Goal: Information Seeking & Learning: Learn about a topic

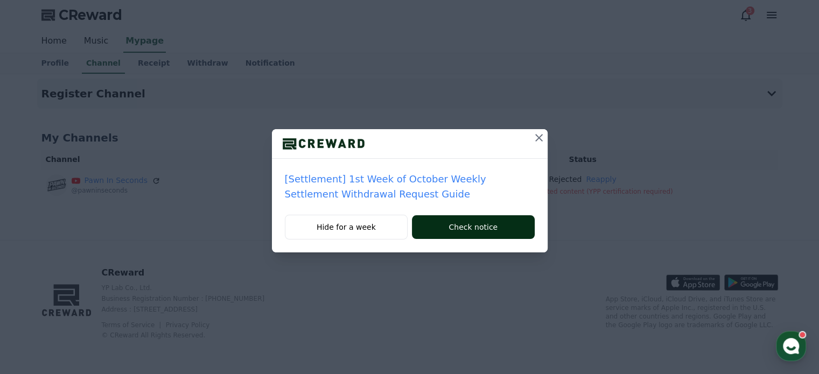
click at [454, 221] on button "Check notice" at bounding box center [473, 227] width 122 height 24
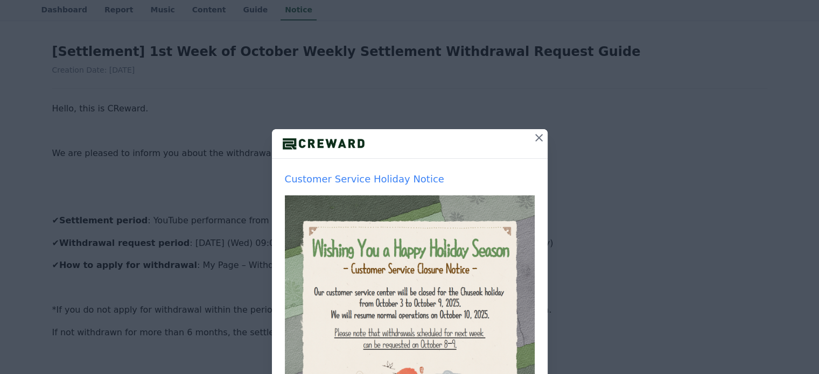
scroll to position [108, 0]
click at [535, 136] on icon at bounding box center [539, 138] width 8 height 8
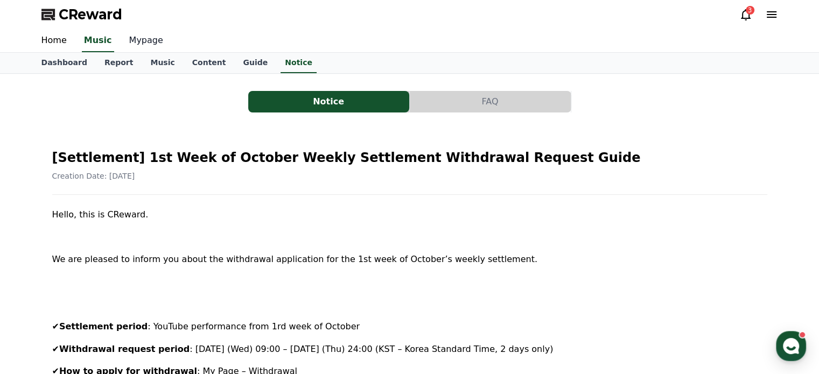
scroll to position [0, 0]
click at [53, 43] on link "Home" at bounding box center [54, 41] width 43 height 23
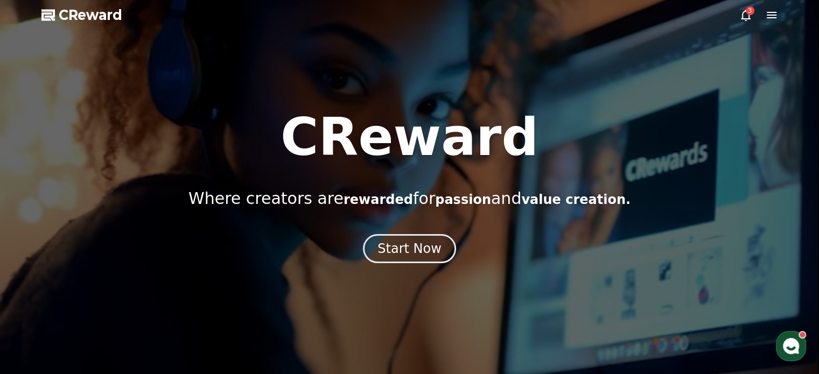
click at [745, 12] on icon at bounding box center [745, 15] width 13 height 13
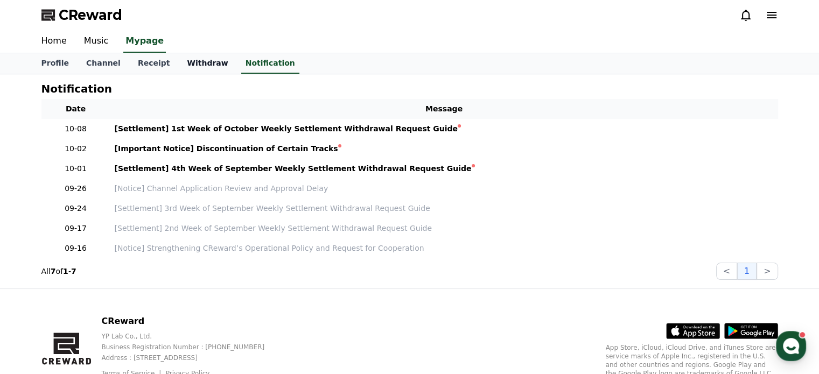
click at [181, 61] on link "Withdraw" at bounding box center [207, 63] width 58 height 20
click at [149, 63] on link "Receipt" at bounding box center [154, 63] width 50 height 20
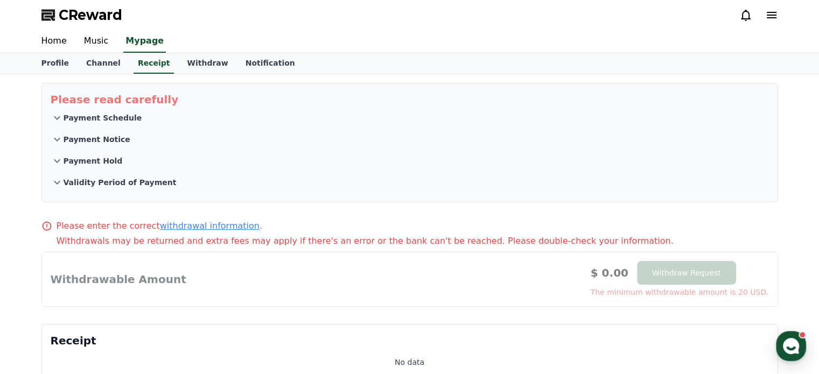
click at [108, 118] on p "Payment Schedule" at bounding box center [103, 117] width 79 height 11
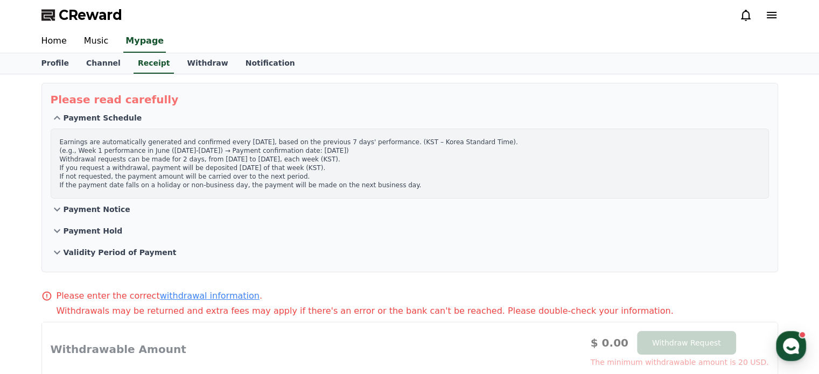
click at [104, 205] on p "Payment Notice" at bounding box center [97, 209] width 67 height 11
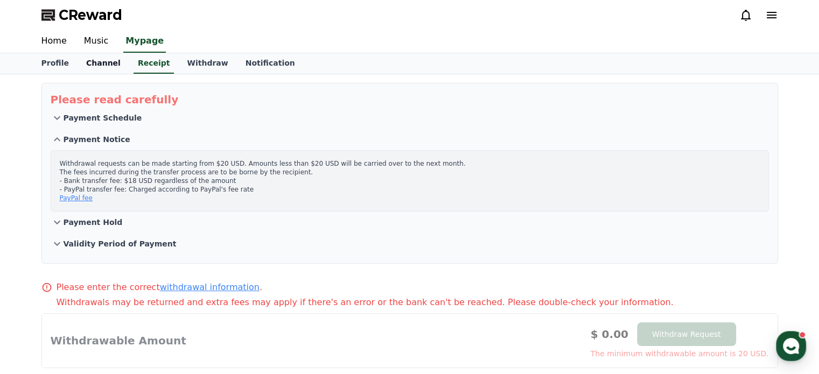
click at [99, 58] on link "Channel" at bounding box center [103, 63] width 52 height 20
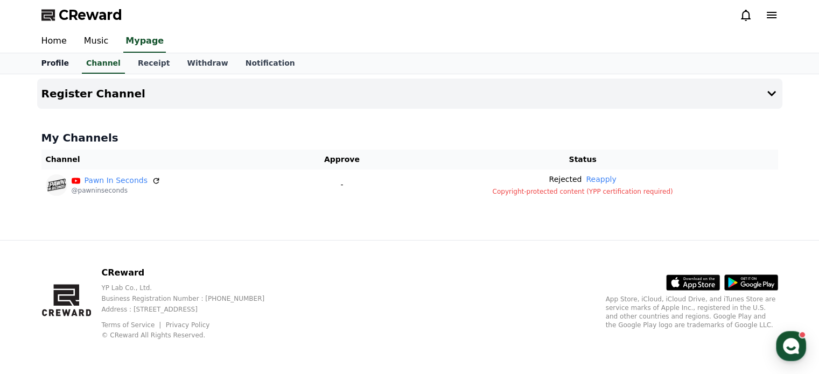
click at [59, 60] on link "Profile" at bounding box center [55, 63] width 45 height 20
select select "**********"
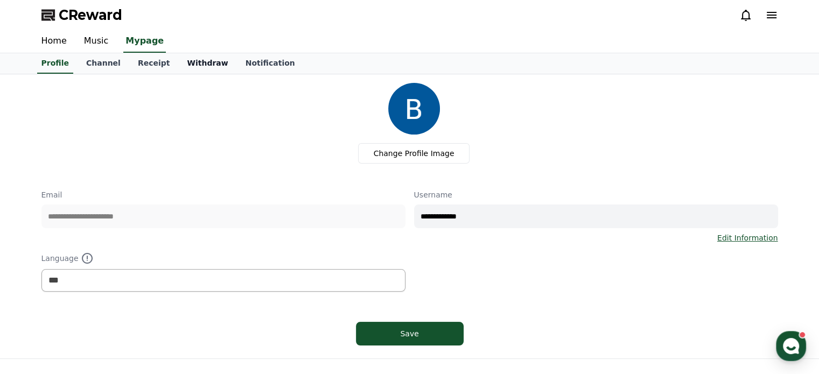
click at [197, 60] on link "Withdraw" at bounding box center [207, 63] width 58 height 20
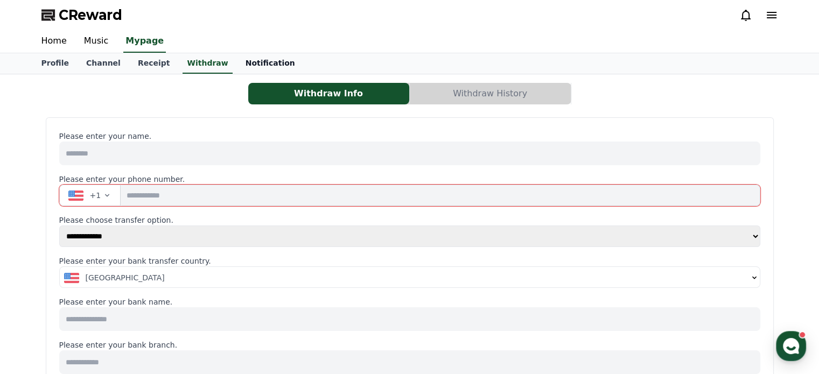
click at [241, 62] on link "Notification" at bounding box center [270, 63] width 67 height 20
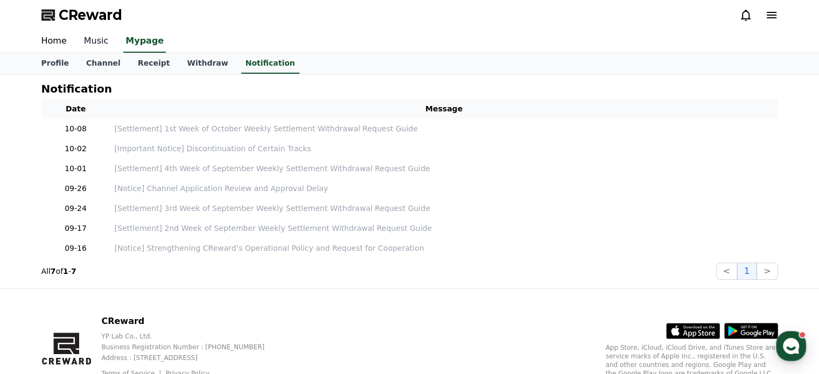
click at [101, 35] on link "Music" at bounding box center [96, 41] width 42 height 23
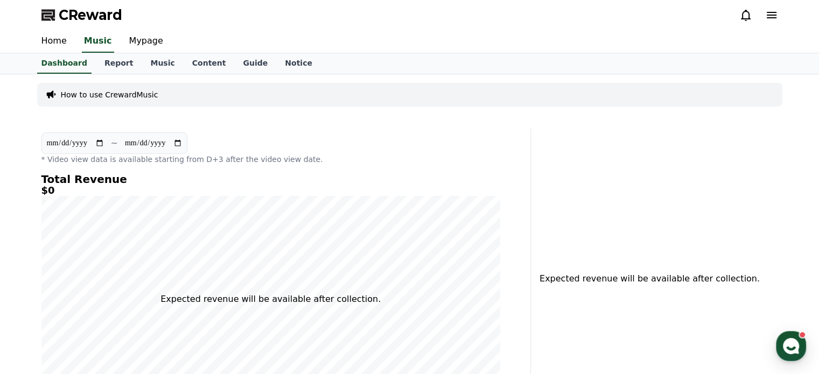
click at [107, 85] on div "How to use CrewardMusic" at bounding box center [409, 95] width 745 height 24
click at [108, 91] on p "How to use CrewardMusic" at bounding box center [109, 94] width 97 height 11
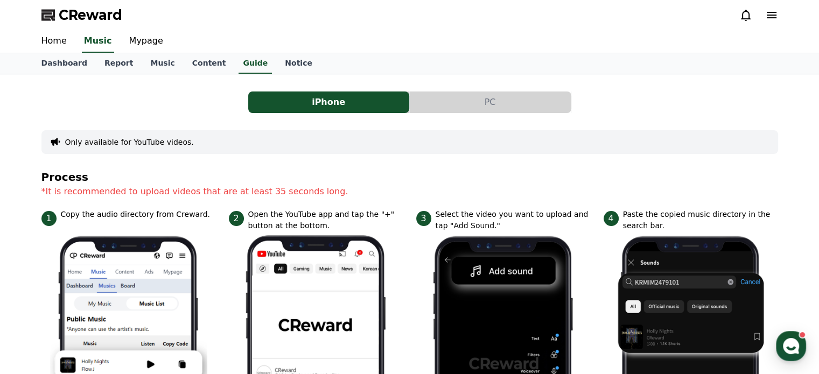
click at [443, 95] on button "PC" at bounding box center [490, 102] width 161 height 22
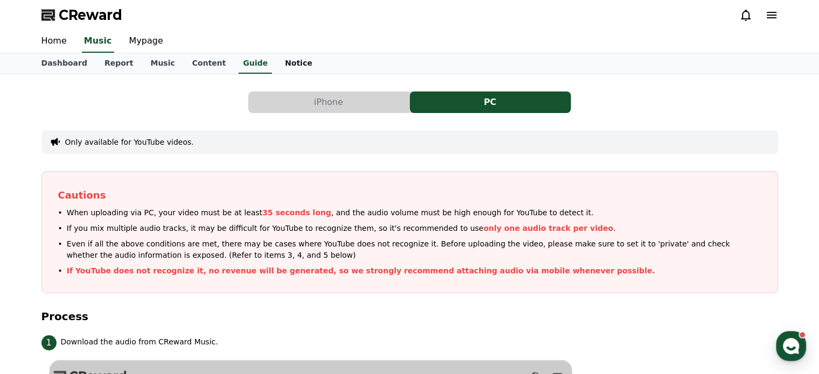
click at [276, 64] on link "Notice" at bounding box center [298, 63] width 45 height 20
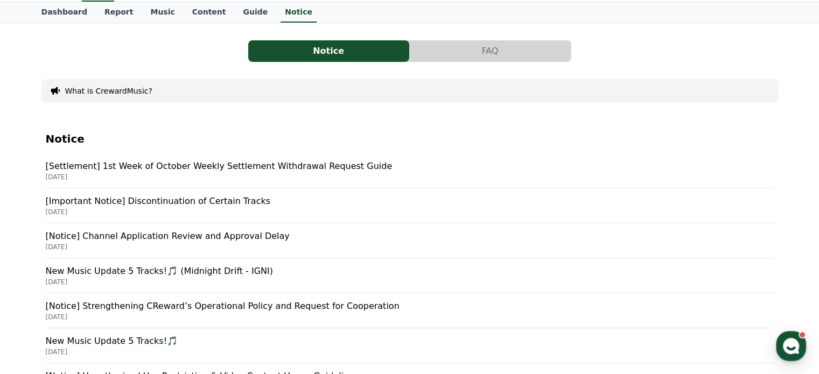
scroll to position [54, 0]
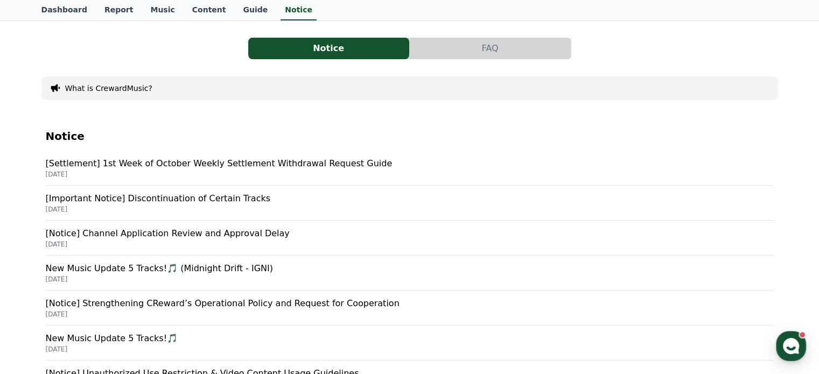
click at [220, 88] on div "What is CrewardMusic?" at bounding box center [409, 88] width 736 height 24
click at [472, 52] on button "FAQ" at bounding box center [490, 49] width 161 height 22
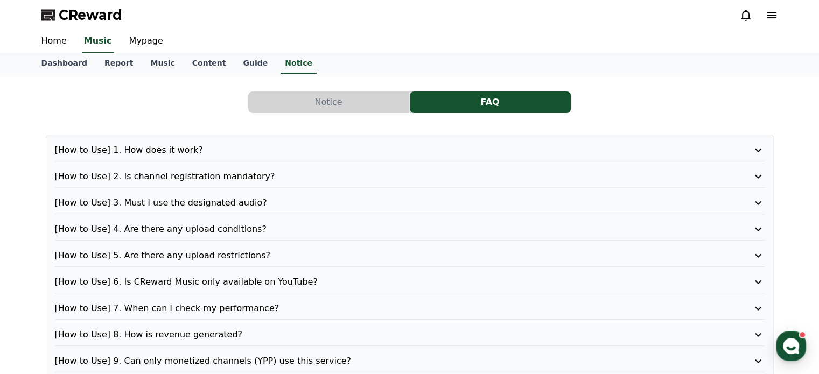
click at [220, 156] on div "[How to Use] 1. How does it work?" at bounding box center [409, 153] width 709 height 18
click at [750, 148] on button "[How to Use] 1. How does it work?" at bounding box center [409, 150] width 709 height 13
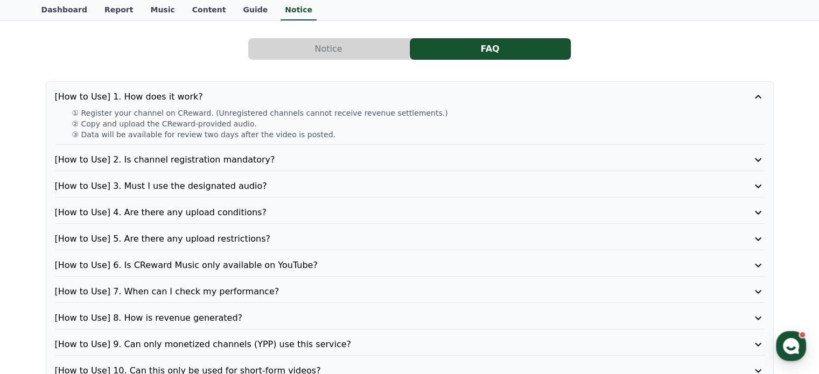
scroll to position [54, 0]
click at [170, 160] on p "[How to Use] 2. Is channel registration mandatory?" at bounding box center [381, 159] width 653 height 13
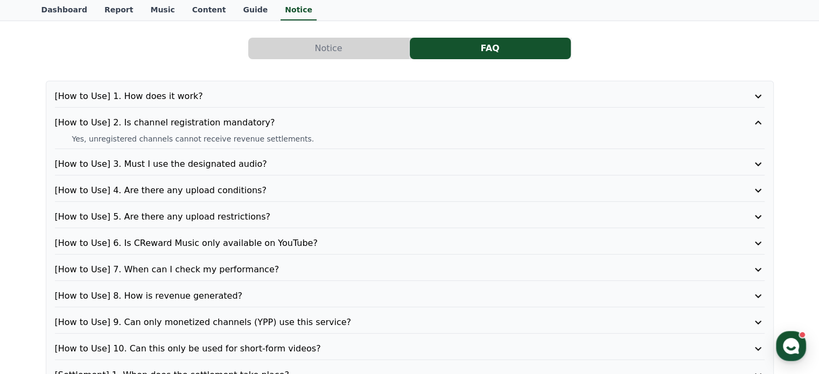
drag, startPoint x: 63, startPoint y: 138, endPoint x: 282, endPoint y: 142, distance: 219.1
click at [282, 142] on div "Yes, unregistered channels cannot receive revenue settlements." at bounding box center [409, 138] width 709 height 11
click at [195, 167] on p "[How to Use] 3. Must I use the designated audio?" at bounding box center [381, 164] width 653 height 13
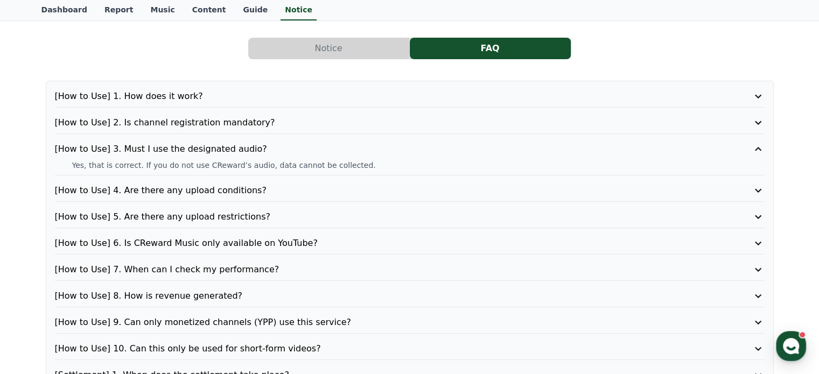
drag, startPoint x: 62, startPoint y: 160, endPoint x: 197, endPoint y: 173, distance: 135.2
click at [197, 173] on div "[How to Use] 3. Must I use the designated audio? Yes, that is correct. If you d…" at bounding box center [409, 159] width 709 height 33
click at [236, 165] on p "Yes, that is correct. If you do not use CReward’s audio, data cannot be collect…" at bounding box center [418, 165] width 692 height 11
click at [154, 193] on p "[How to Use] 4. Are there any upload conditions?" at bounding box center [381, 190] width 653 height 13
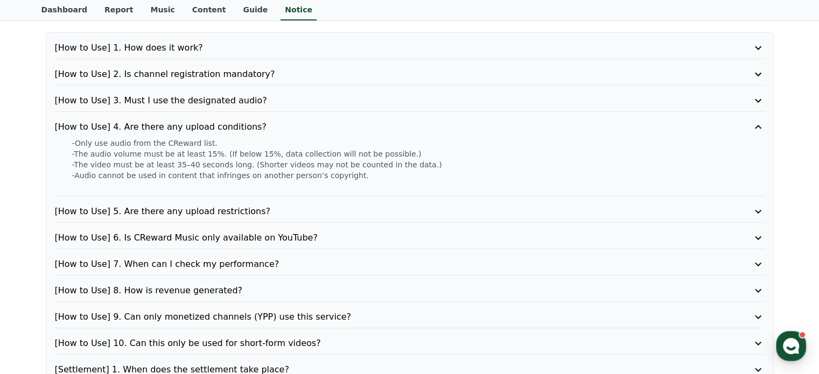
scroll to position [108, 0]
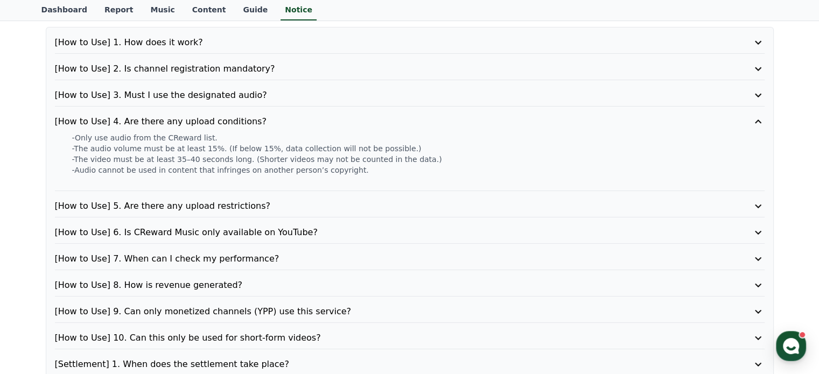
click at [236, 208] on p "[How to Use] 5. Are there any upload restrictions?" at bounding box center [381, 206] width 653 height 13
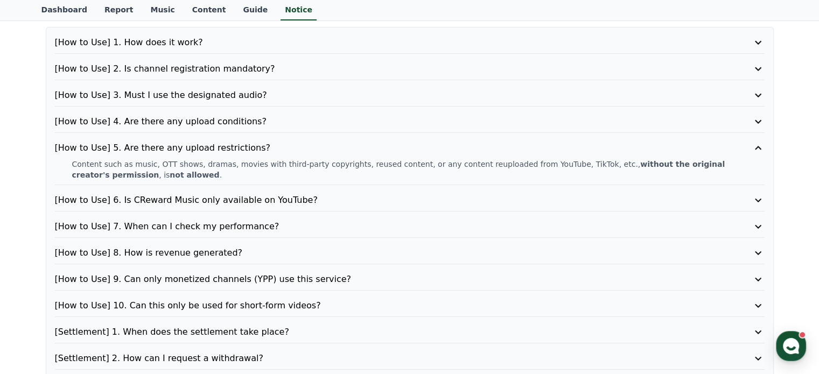
click at [232, 198] on p "[How to Use] 6. Is CReward Music only available on YouTube?" at bounding box center [381, 200] width 653 height 13
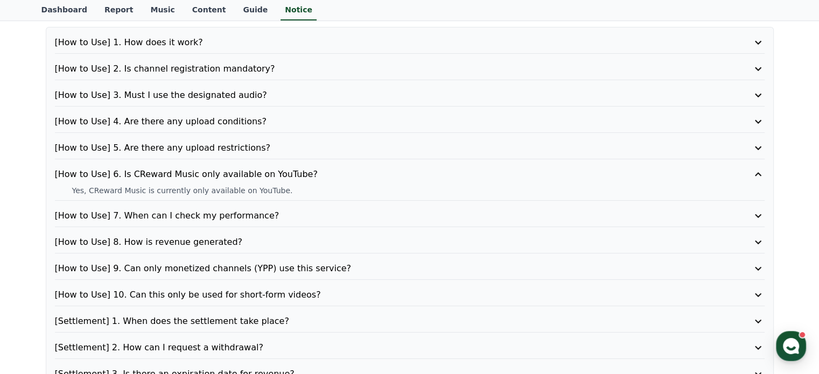
drag, startPoint x: 290, startPoint y: 187, endPoint x: 81, endPoint y: 187, distance: 208.3
click at [81, 187] on p "Yes, CReward Music is currently only available on YouTube." at bounding box center [418, 190] width 692 height 11
click at [198, 218] on p "[How to Use] 7. When can I check my performance?" at bounding box center [381, 215] width 653 height 13
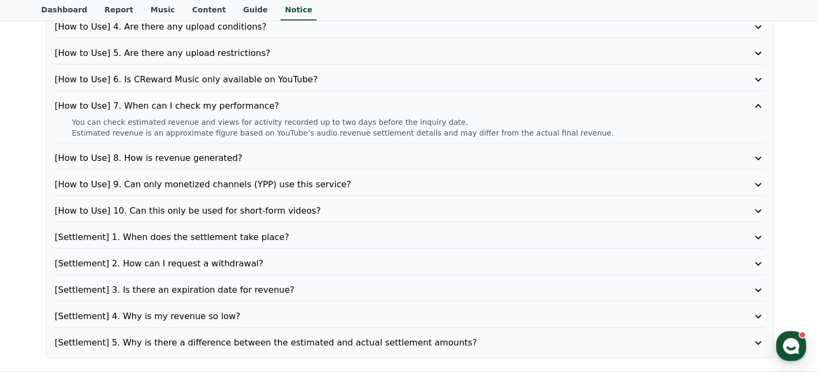
scroll to position [215, 0]
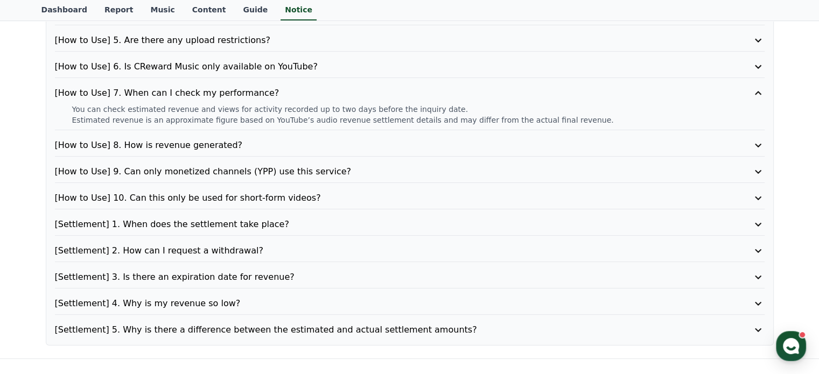
click at [215, 172] on p "[How to Use] 9. Can only monetized channels (YPP) use this service?" at bounding box center [381, 171] width 653 height 13
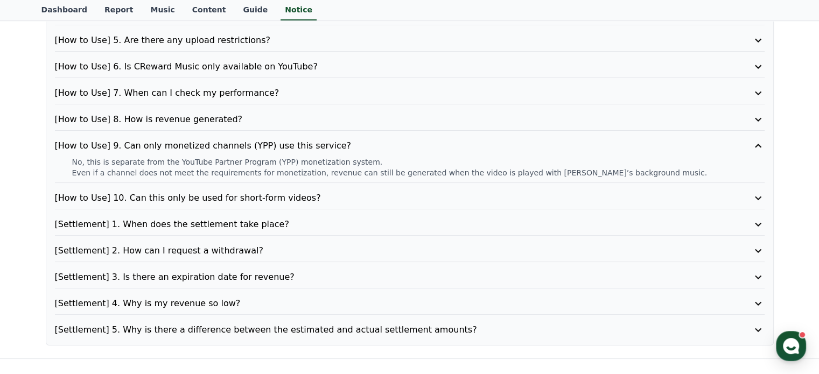
drag, startPoint x: 81, startPoint y: 159, endPoint x: 182, endPoint y: 161, distance: 101.2
click at [182, 161] on p "No, this is separate from the YouTube Partner Program (YPP) monetization system." at bounding box center [418, 162] width 692 height 11
click at [214, 163] on p "No, this is separate from the YouTube Partner Program (YPP) monetization system." at bounding box center [418, 162] width 692 height 11
drag, startPoint x: 165, startPoint y: 170, endPoint x: 623, endPoint y: 178, distance: 458.1
click at [623, 178] on div "[How to Use] 9. Can only monetized channels (YPP) use this service? No, this is…" at bounding box center [409, 161] width 709 height 44
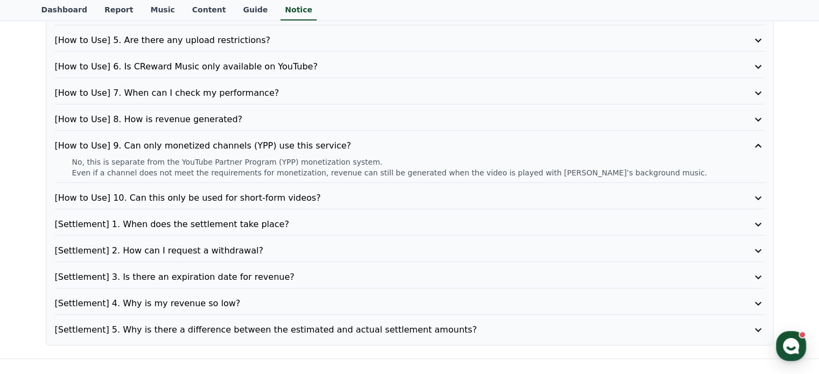
click at [243, 129] on div "[How to Use] 1. How does it work? [How to Use] 2. Is channel registration manda…" at bounding box center [410, 132] width 728 height 426
click at [217, 126] on div "[How to Use] 8. How is revenue generated?" at bounding box center [409, 122] width 709 height 18
click at [189, 123] on p "[How to Use] 8. How is revenue generated?" at bounding box center [381, 119] width 653 height 13
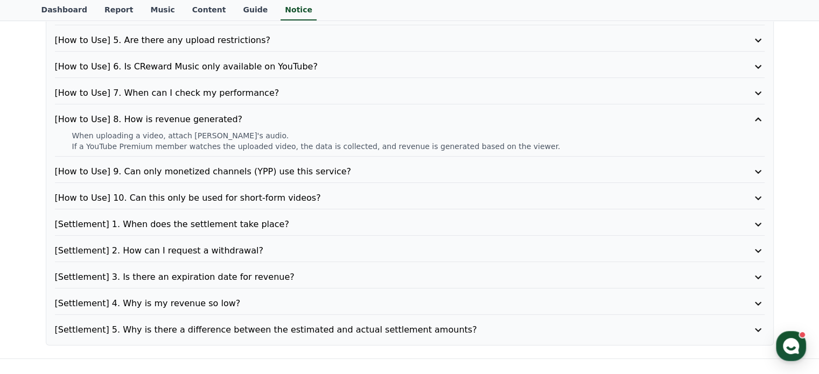
drag, startPoint x: 65, startPoint y: 133, endPoint x: 273, endPoint y: 138, distance: 208.9
click at [273, 138] on div "When uploading a video, attach [PERSON_NAME]'s audio. If a YouTube Premium memb…" at bounding box center [409, 141] width 709 height 22
click at [269, 150] on p "If a YouTube Premium member watches the uploaded video, the data is collected, …" at bounding box center [418, 146] width 692 height 11
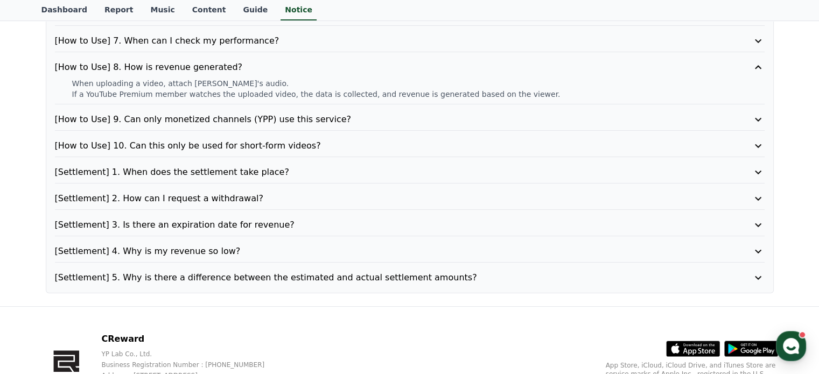
scroll to position [269, 0]
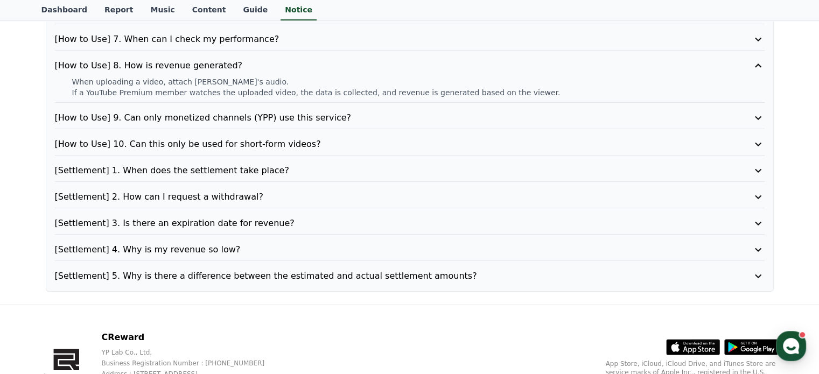
click at [228, 167] on p "[Settlement] 1. When does the settlement take place?" at bounding box center [381, 170] width 653 height 13
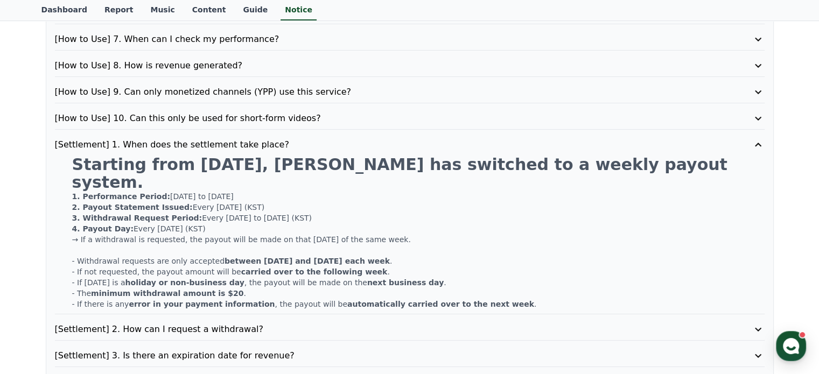
click at [261, 120] on p "[How to Use] 10. Can this only be used for short-form videos?" at bounding box center [381, 118] width 653 height 13
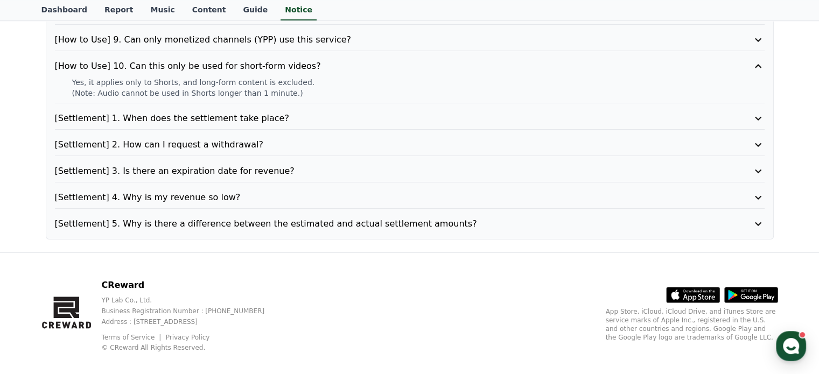
scroll to position [323, 0]
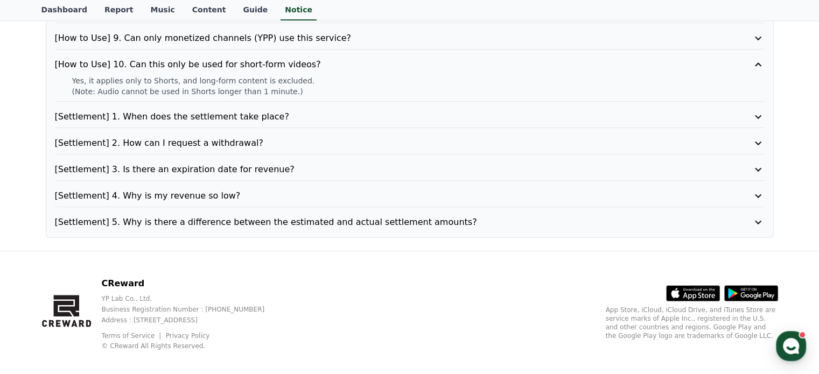
click at [228, 224] on p "[Settlement] 5. Why is there a difference between the estimated and actual sett…" at bounding box center [381, 222] width 653 height 13
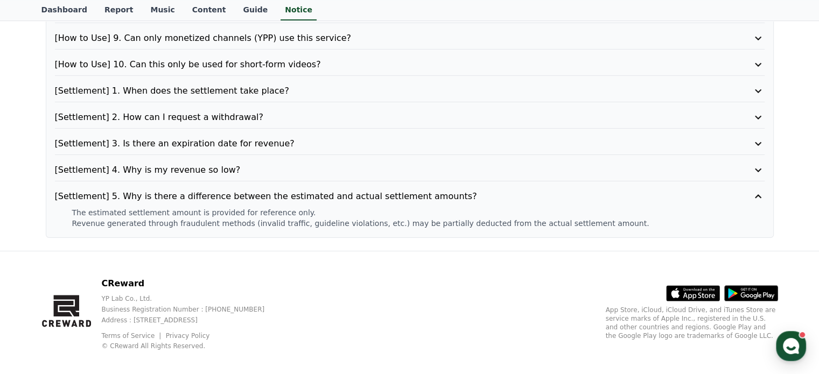
click at [160, 164] on p "[Settlement] 4. Why is my revenue so low?" at bounding box center [381, 170] width 653 height 13
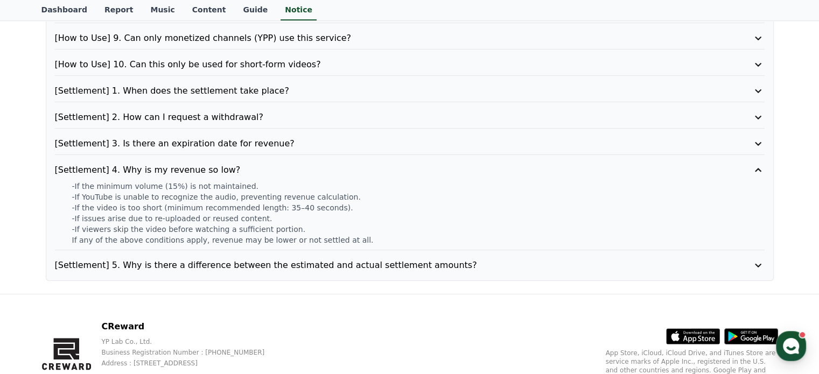
drag, startPoint x: 75, startPoint y: 184, endPoint x: 346, endPoint y: 221, distance: 272.6
click at [344, 220] on div "-If the minimum volume (15%) is not maintained. -If YouTube is unable to recogn…" at bounding box center [409, 213] width 709 height 65
click at [366, 225] on p "-If viewers skip the video before watching a sufficient portion." at bounding box center [418, 229] width 692 height 11
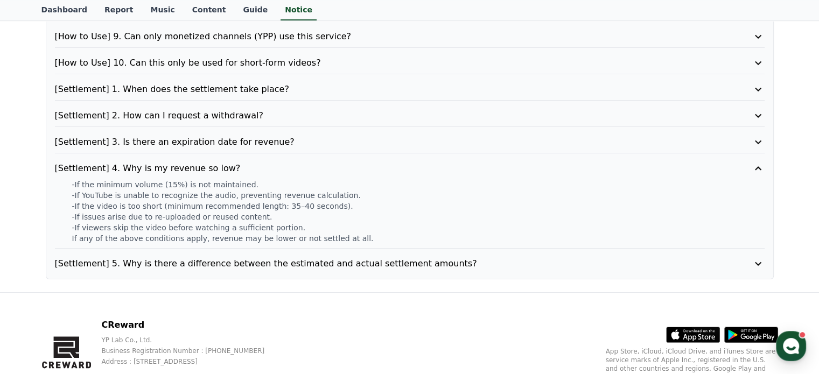
scroll to position [320, 0]
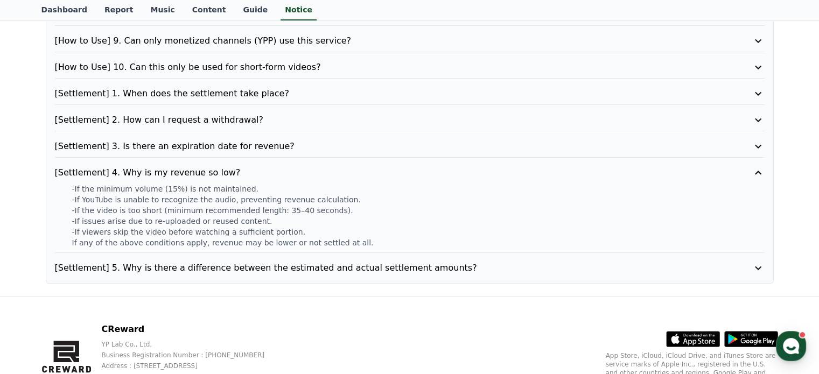
click at [248, 140] on p "[Settlement] 3. Is there an expiration date for revenue?" at bounding box center [381, 146] width 653 height 13
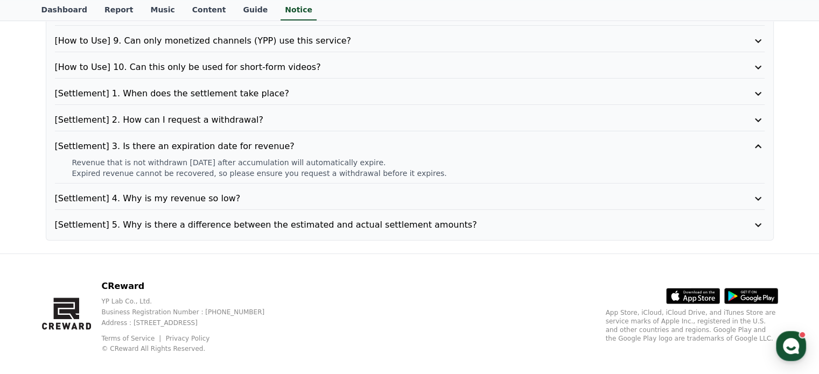
drag, startPoint x: 136, startPoint y: 163, endPoint x: 225, endPoint y: 172, distance: 89.8
click at [225, 172] on div "Revenue that is not withdrawn [DATE] after accumulation will automatically expi…" at bounding box center [409, 168] width 709 height 22
click at [340, 178] on div "[Settlement] 3. Is there an expiration date for revenue? Revenue that is not wi…" at bounding box center [409, 162] width 709 height 44
drag, startPoint x: 424, startPoint y: 173, endPoint x: 73, endPoint y: 170, distance: 350.4
click at [74, 171] on p "Expired revenue cannot be recovered, so please ensure you request a withdrawal …" at bounding box center [418, 173] width 692 height 11
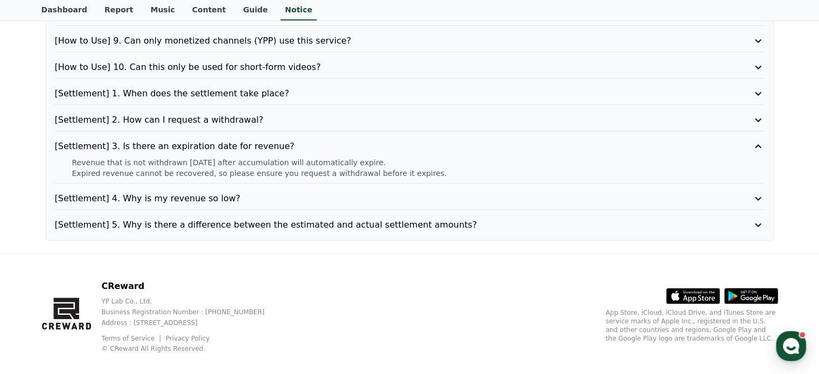
click at [189, 115] on p "[Settlement] 2. How can I request a withdrawal?" at bounding box center [381, 120] width 653 height 13
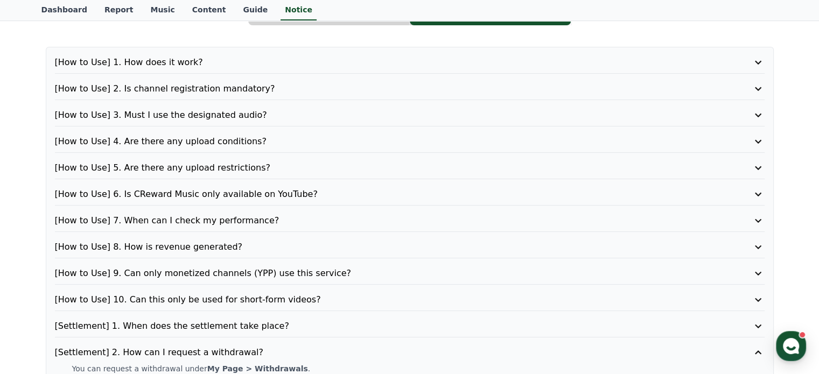
scroll to position [161, 0]
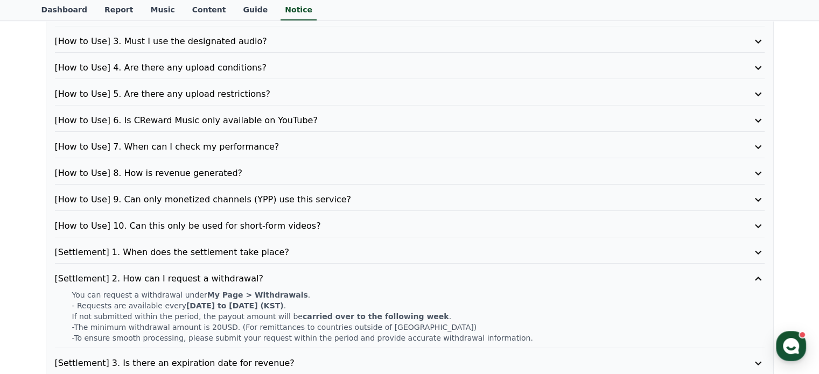
click at [362, 200] on p "[How to Use] 9. Can only monetized channels (YPP) use this service?" at bounding box center [381, 199] width 653 height 13
